Goal: Information Seeking & Learning: Understand process/instructions

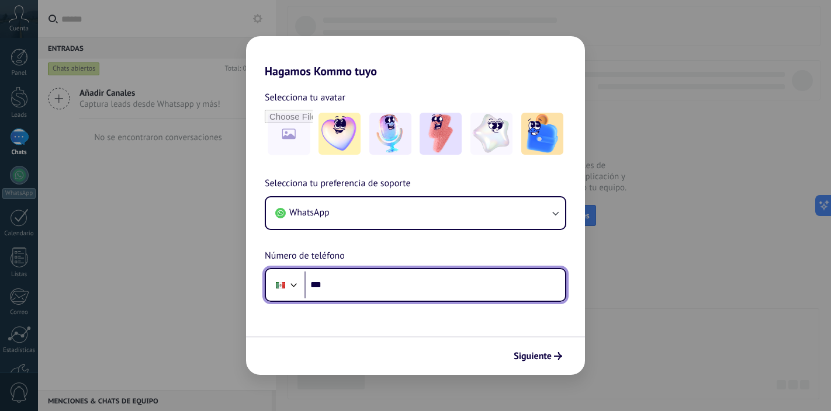
click at [466, 287] on input "***" at bounding box center [435, 285] width 261 height 27
type input "**********"
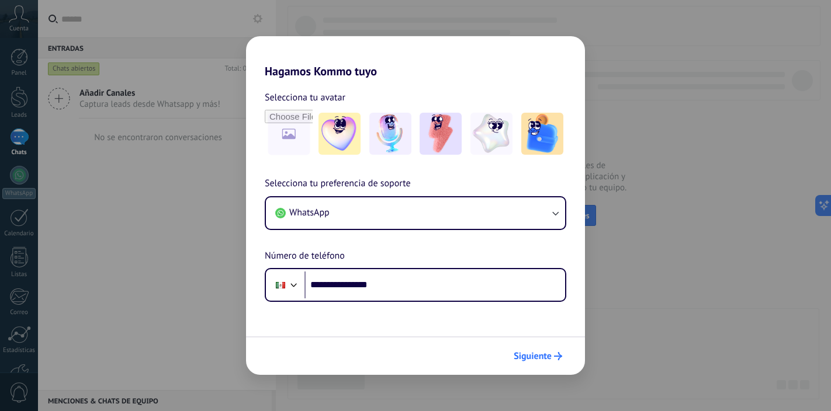
click at [531, 358] on span "Siguiente" at bounding box center [533, 356] width 38 height 8
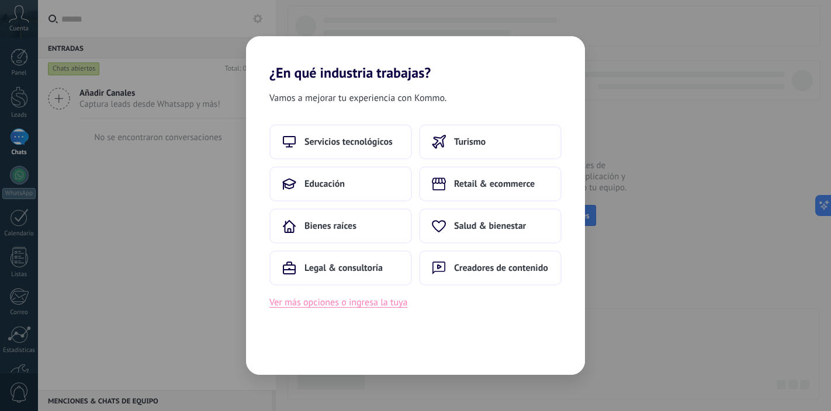
click at [362, 302] on button "Ver más opciones o ingresa la tuya" at bounding box center [338, 302] width 138 height 15
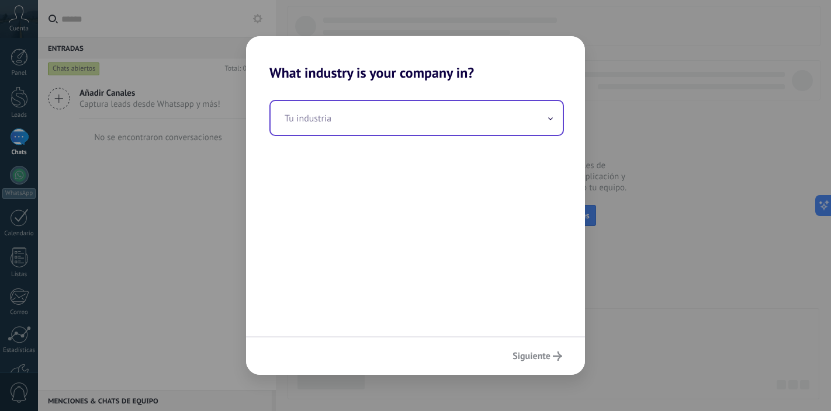
click at [419, 117] on input "text" at bounding box center [417, 118] width 292 height 34
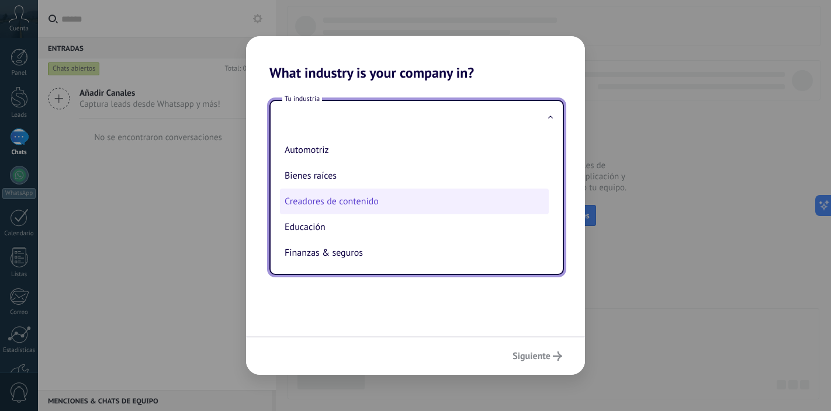
click at [377, 203] on li "Creadores de contenido" at bounding box center [414, 202] width 269 height 26
type input "**********"
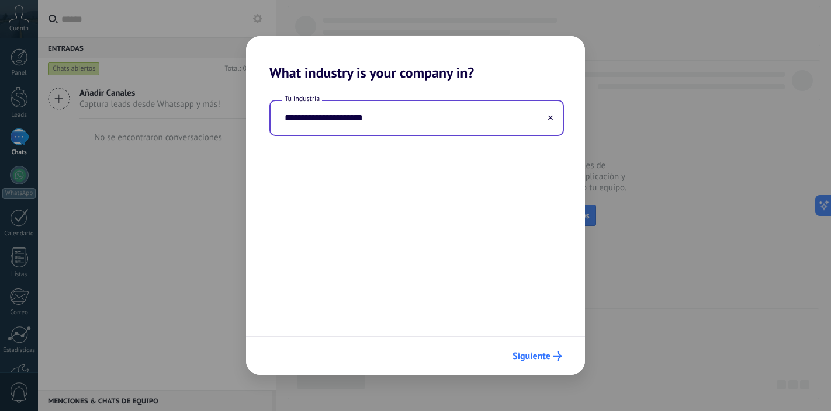
click at [542, 357] on span "Siguiente" at bounding box center [532, 356] width 38 height 8
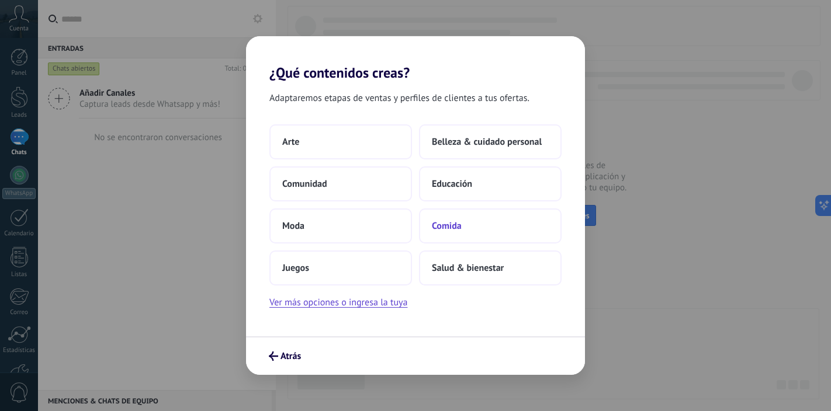
click at [453, 233] on button "Comida" at bounding box center [490, 226] width 143 height 35
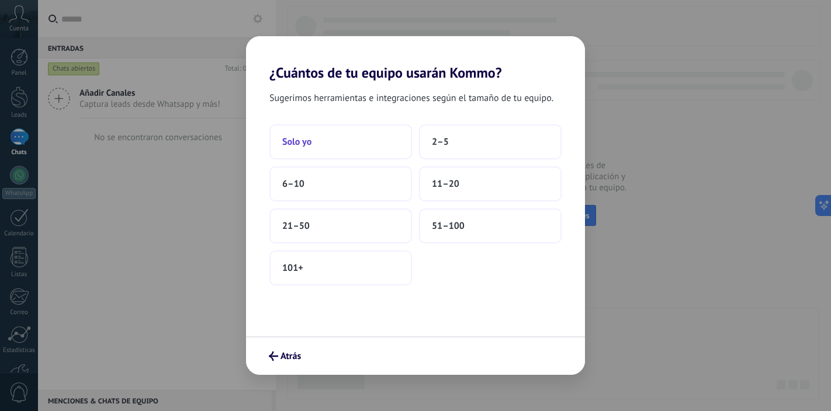
click at [367, 133] on button "Solo yo" at bounding box center [340, 141] width 143 height 35
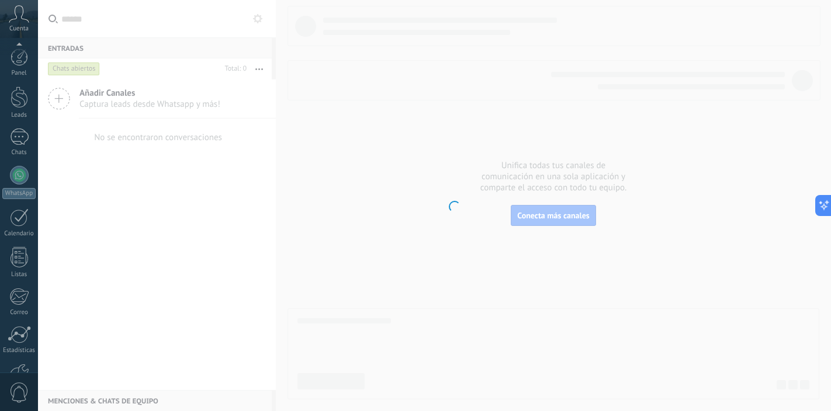
scroll to position [75, 0]
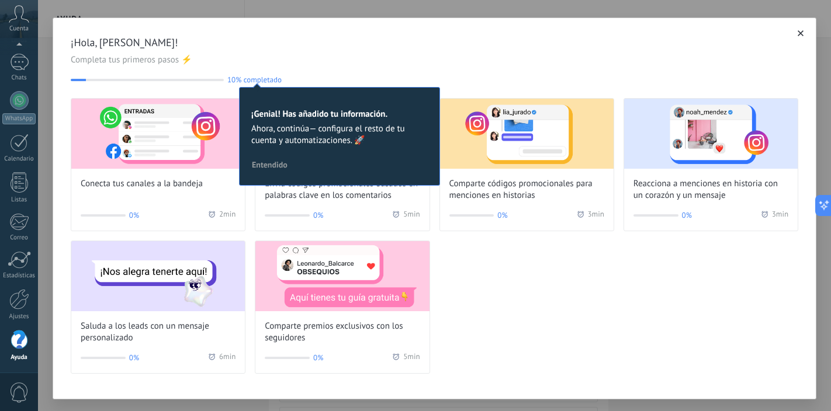
click at [420, 65] on span "Completa tus primeros pasos ⚡" at bounding box center [435, 60] width 728 height 12
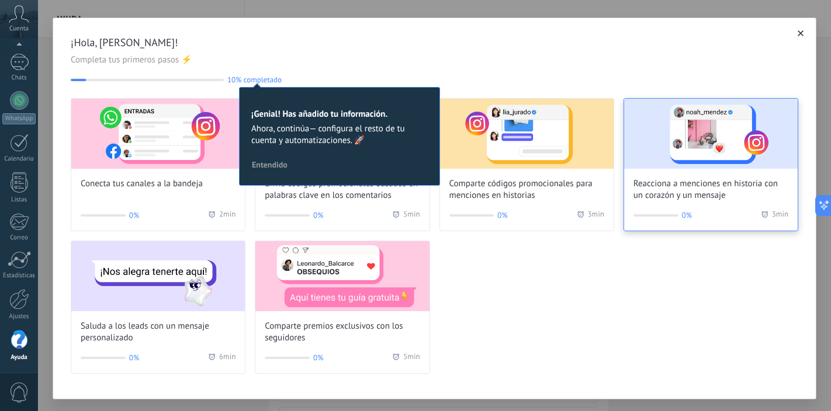
click at [679, 153] on img at bounding box center [711, 134] width 174 height 70
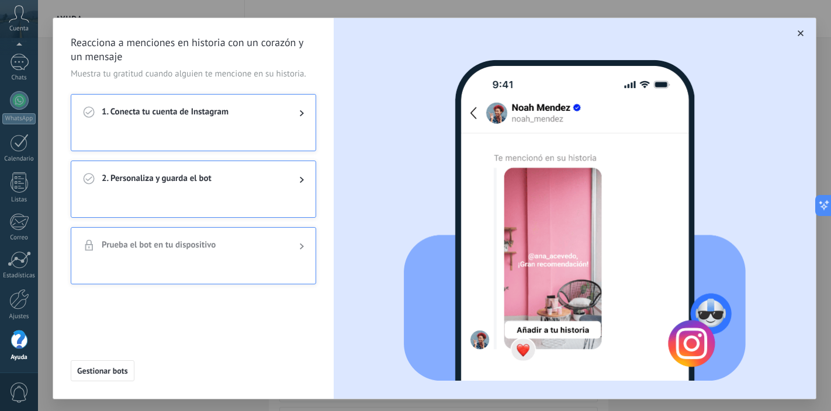
click at [798, 34] on use "button" at bounding box center [801, 33] width 6 height 6
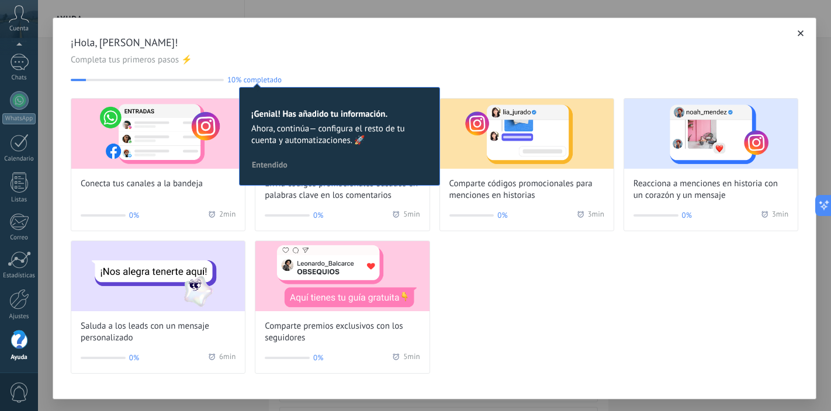
click at [599, 50] on div "¡Hola, [PERSON_NAME]! Completa tus primeros pasos ⚡ 10% completado 10 ¡Genial! …" at bounding box center [435, 60] width 728 height 49
click at [798, 32] on icon "button" at bounding box center [801, 33] width 6 height 6
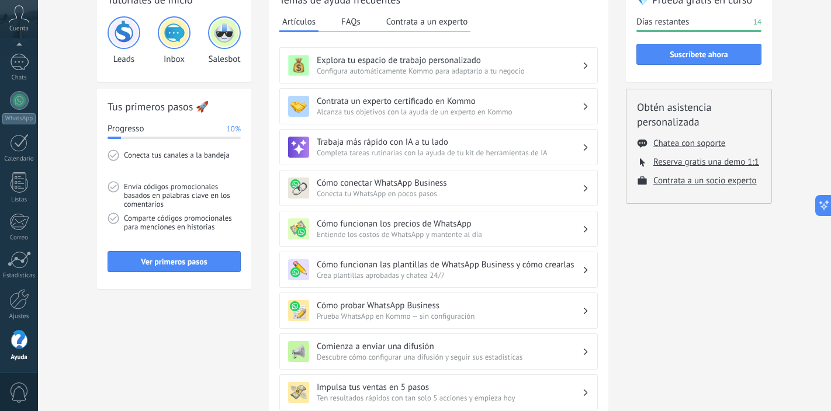
scroll to position [38, 0]
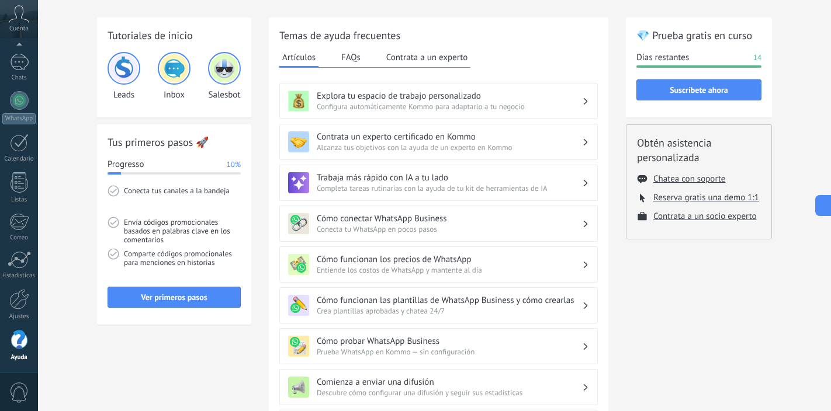
click at [450, 226] on span "Conecta tu WhatsApp en pocos pasos" at bounding box center [449, 229] width 265 height 10
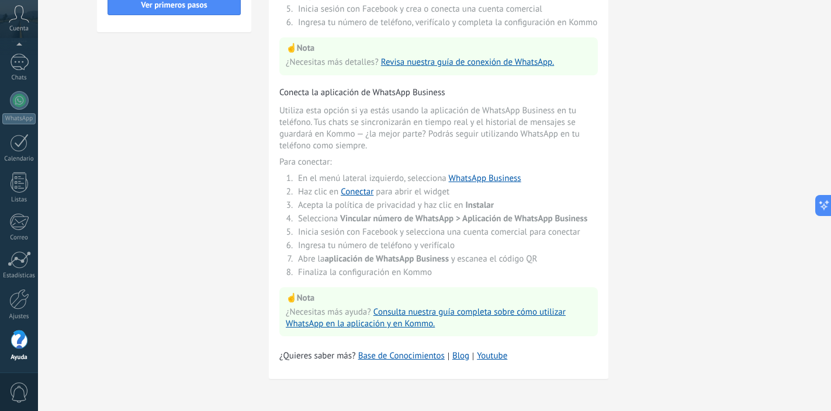
scroll to position [0, 0]
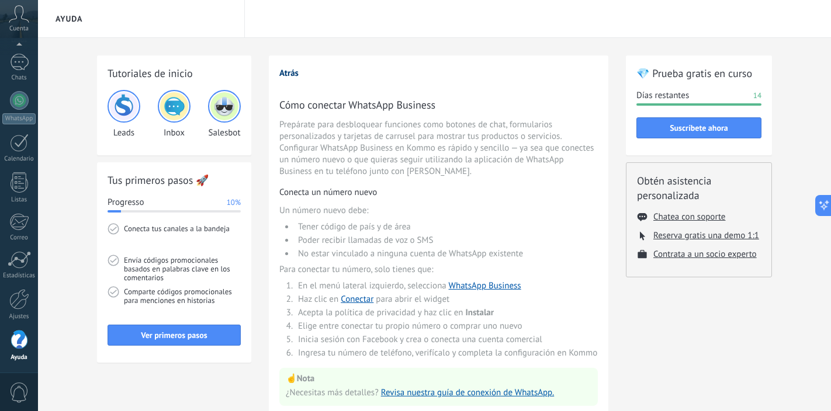
click at [292, 71] on button "Atrás" at bounding box center [288, 73] width 19 height 11
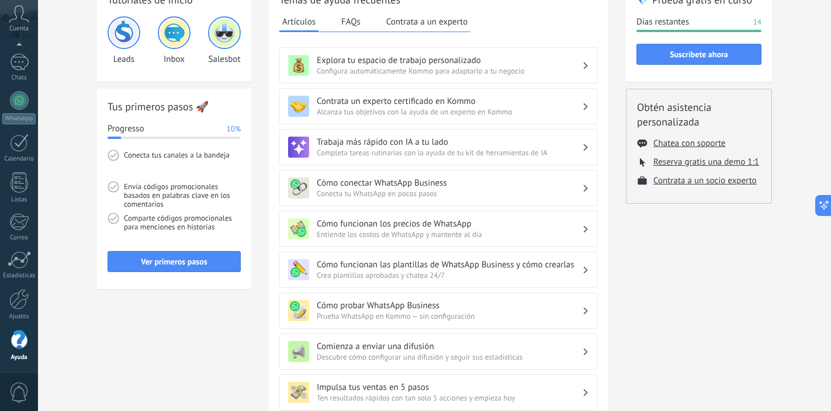
scroll to position [80, 0]
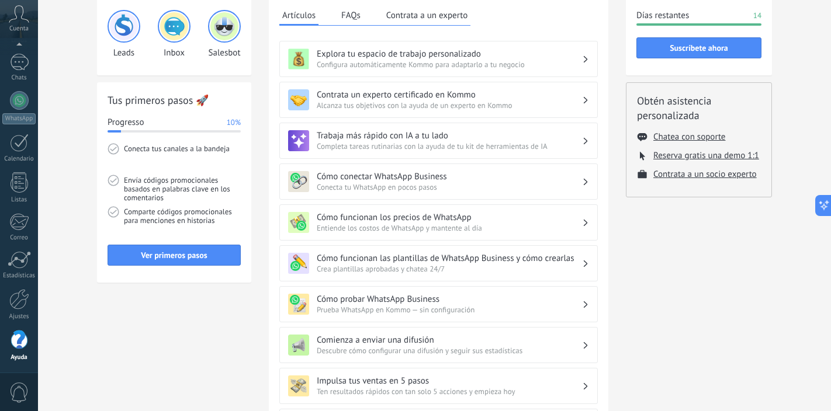
click at [407, 226] on span "Entiende los costos de WhatsApp y mantente al día" at bounding box center [449, 228] width 265 height 10
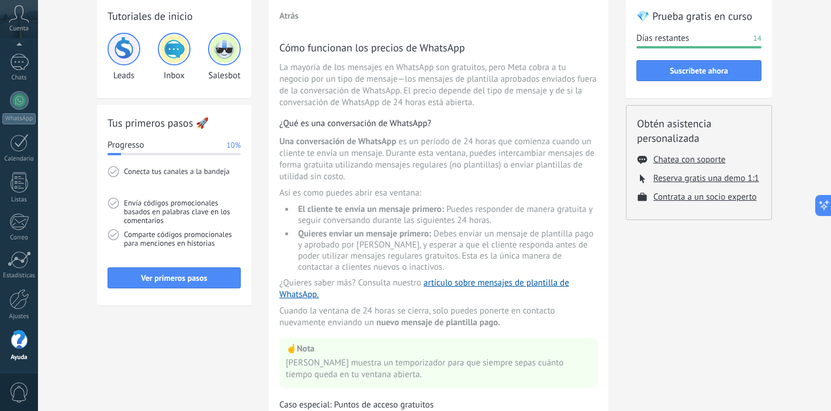
scroll to position [0, 0]
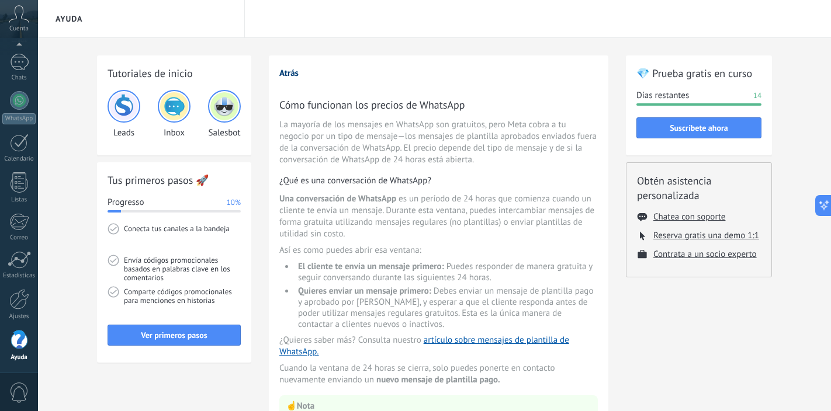
click at [291, 75] on button "Atrás" at bounding box center [288, 73] width 19 height 11
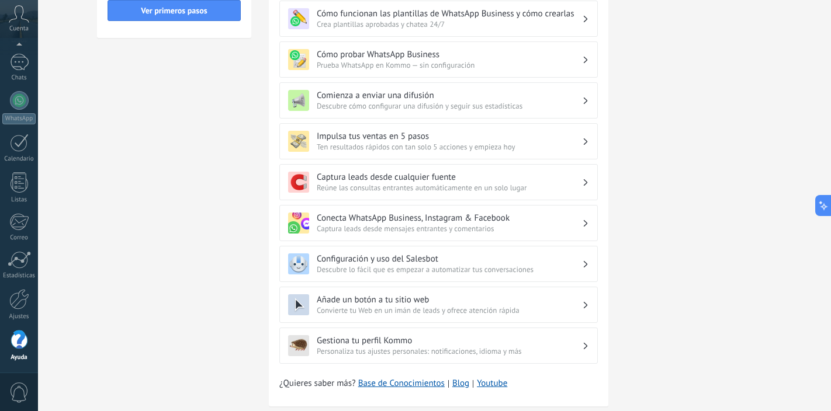
scroll to position [326, 0]
click at [426, 261] on h3 "Configuración y uso del Salesbot" at bounding box center [449, 258] width 265 height 11
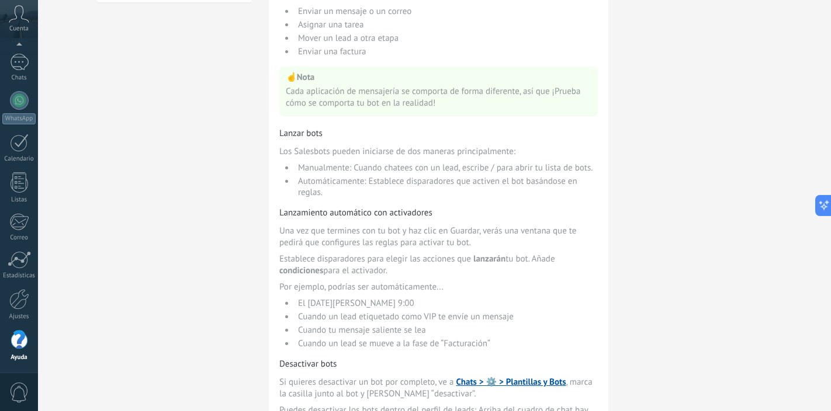
scroll to position [459, 0]
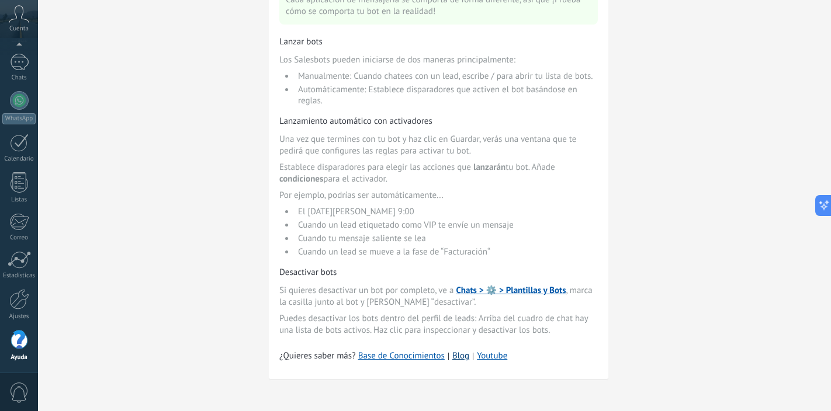
click at [462, 358] on link "Blog" at bounding box center [460, 357] width 17 height 12
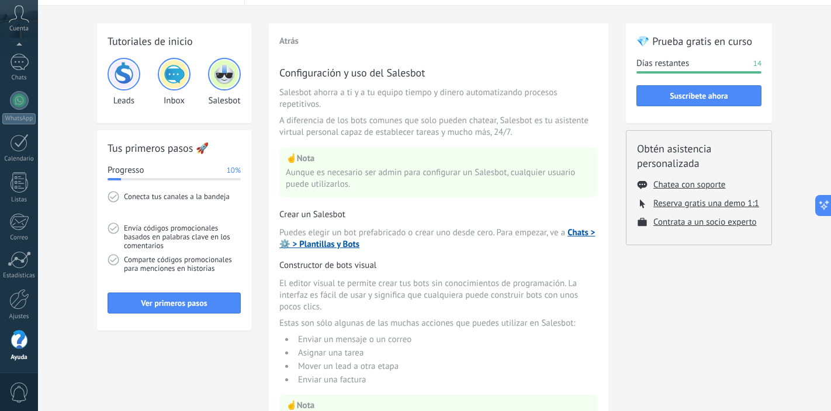
scroll to position [0, 0]
